Goal: Obtain resource: Download file/media

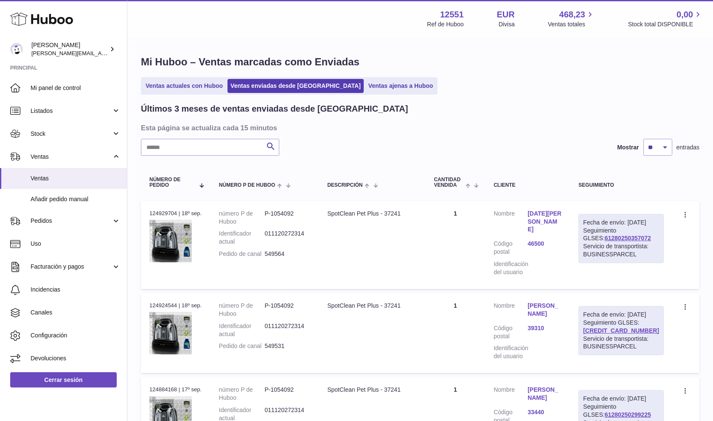
select select "**"
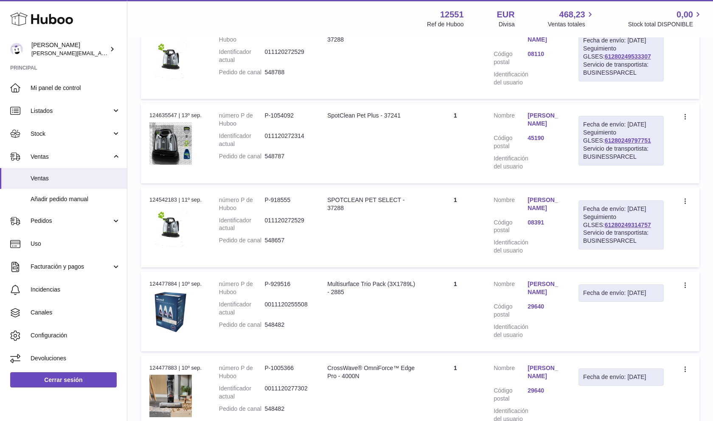
scroll to position [1132, 0]
click at [87, 132] on span "Stock" at bounding box center [71, 134] width 81 height 8
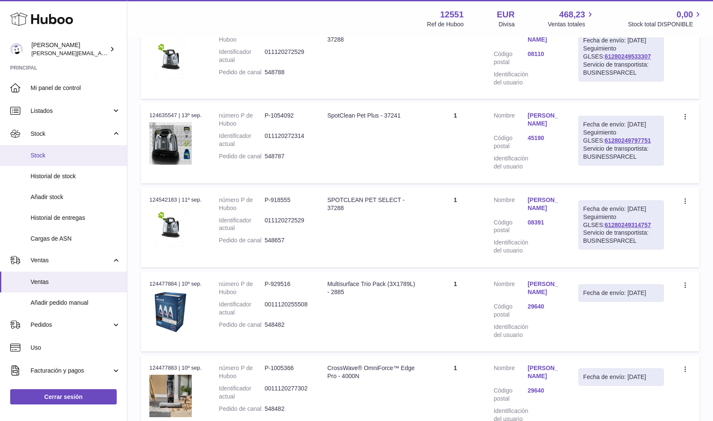
click at [87, 155] on span "Stock" at bounding box center [76, 156] width 90 height 8
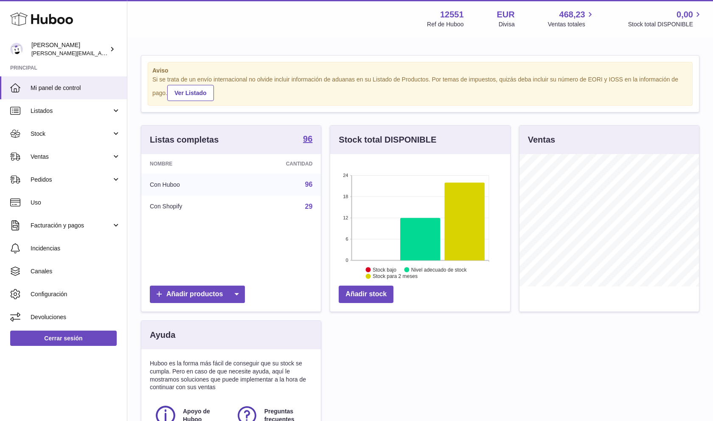
scroll to position [132, 180]
click at [85, 141] on link "Stock" at bounding box center [63, 133] width 127 height 23
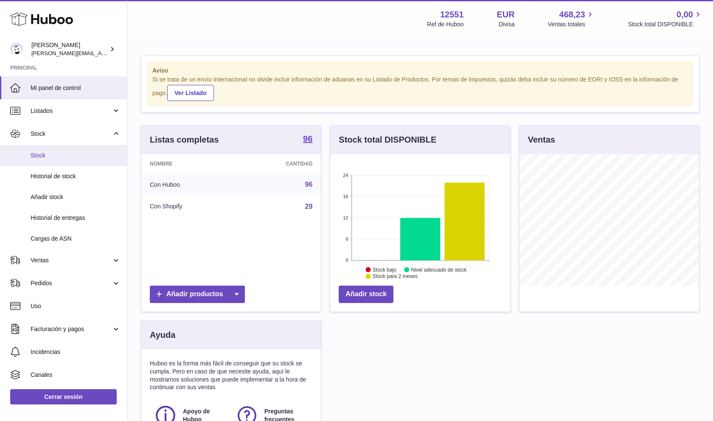
click at [89, 156] on span "Stock" at bounding box center [76, 156] width 90 height 8
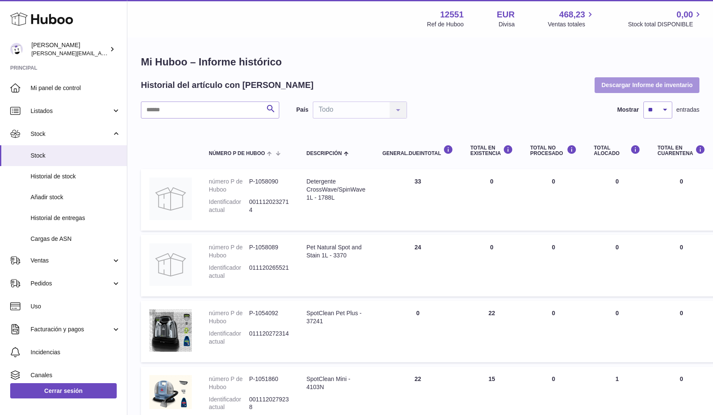
click at [660, 85] on button "Descargar Informe de inventario" at bounding box center [647, 84] width 105 height 15
